Goal: Navigation & Orientation: Find specific page/section

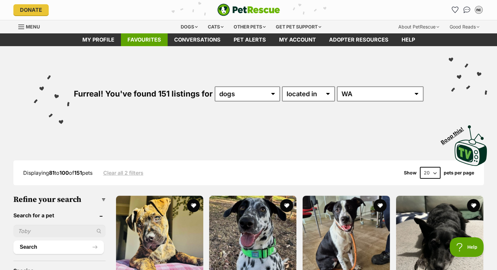
click at [144, 42] on link "Favourites" at bounding box center [144, 39] width 47 height 13
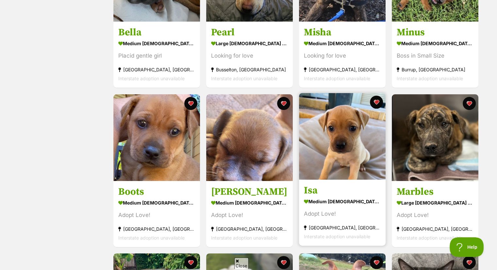
click at [330, 150] on img at bounding box center [342, 136] width 87 height 87
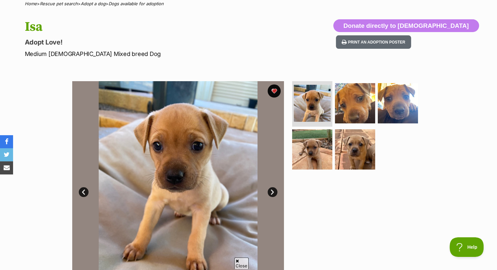
scroll to position [59, 0]
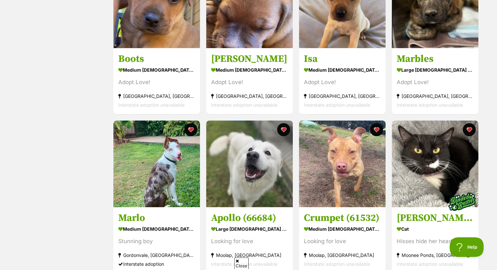
scroll to position [374, 0]
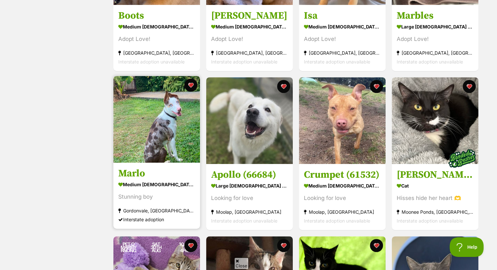
click at [153, 139] on img at bounding box center [156, 119] width 87 height 87
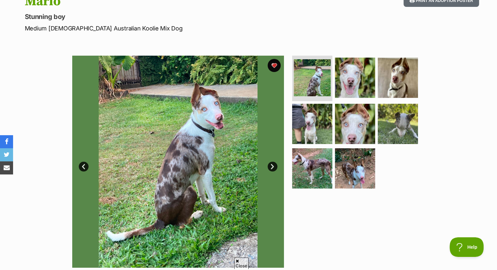
scroll to position [80, 0]
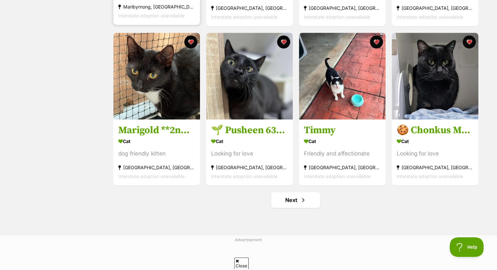
scroll to position [737, 0]
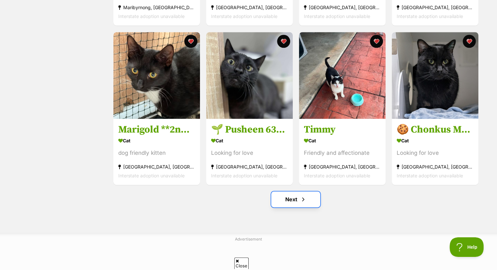
click at [294, 207] on link "Next" at bounding box center [295, 199] width 49 height 16
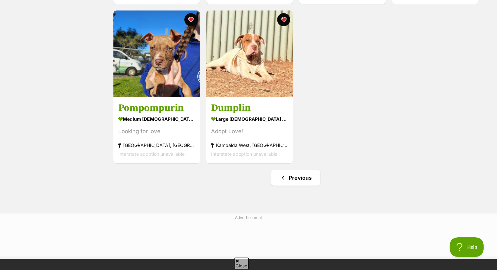
scroll to position [282, 0]
click at [287, 184] on link "Previous" at bounding box center [295, 178] width 49 height 16
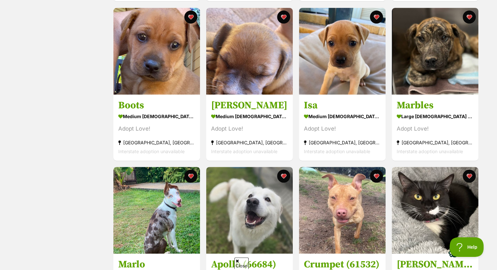
scroll to position [279, 0]
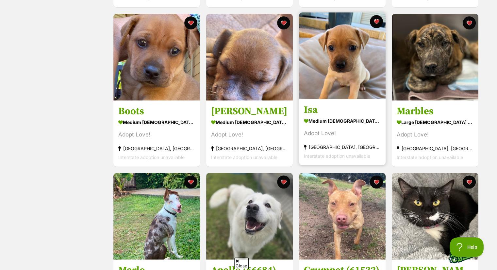
click at [348, 70] on img at bounding box center [342, 55] width 87 height 87
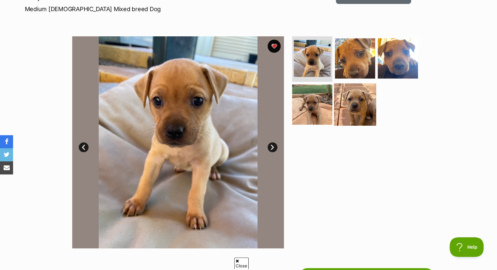
click at [353, 106] on img at bounding box center [355, 104] width 42 height 42
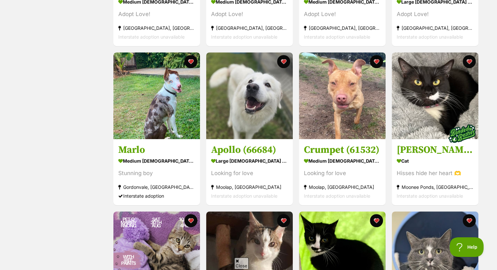
scroll to position [399, 0]
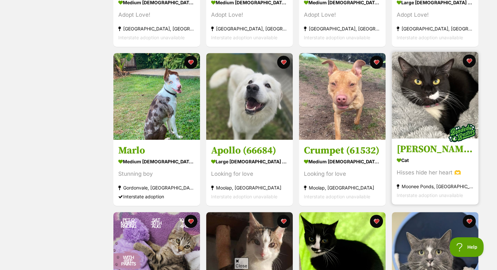
click at [424, 104] on img at bounding box center [435, 95] width 87 height 87
